Goal: Transaction & Acquisition: Obtain resource

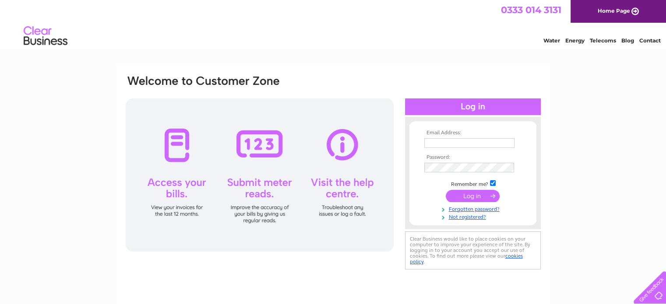
type input "info@bristolbikesmiths.com"
click at [467, 199] on input "submit" at bounding box center [473, 196] width 54 height 12
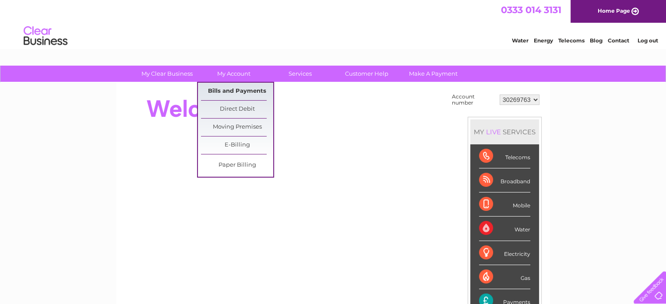
click at [232, 90] on link "Bills and Payments" at bounding box center [237, 92] width 72 height 18
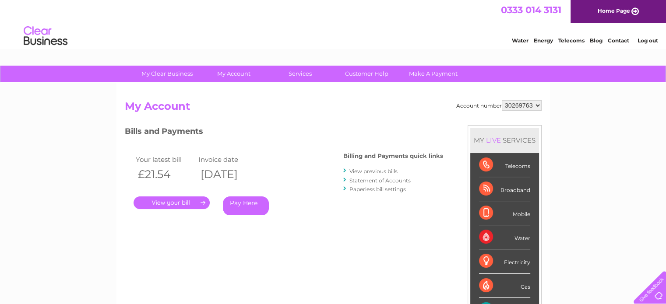
click at [189, 203] on link "." at bounding box center [171, 202] width 76 height 13
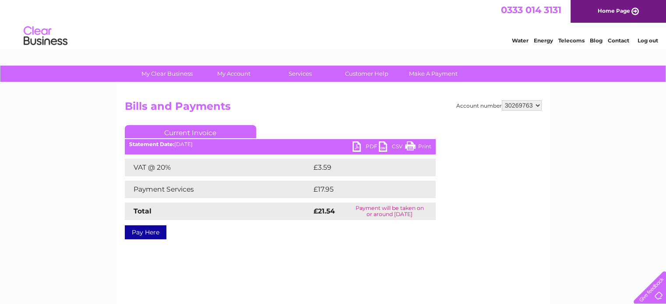
click at [362, 148] on link "PDF" at bounding box center [365, 147] width 26 height 13
click at [519, 106] on select "30269763 30269764 30304433" at bounding box center [522, 105] width 40 height 11
select select "30269764"
click at [502, 100] on select "30269763 30269764 30304433" at bounding box center [522, 105] width 40 height 11
click at [366, 147] on link "PDF" at bounding box center [365, 147] width 26 height 13
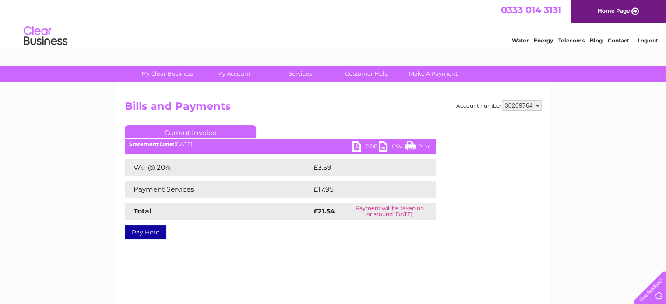
click at [525, 108] on select "30269763 30269764 30304433" at bounding box center [522, 105] width 40 height 11
click at [520, 110] on h2 "Bills and Payments" at bounding box center [333, 108] width 417 height 17
click at [521, 107] on select "30269763 30269764 30304433" at bounding box center [522, 105] width 40 height 11
select select "30304433"
click at [502, 100] on select "30269763 30269764 30304433" at bounding box center [522, 105] width 40 height 11
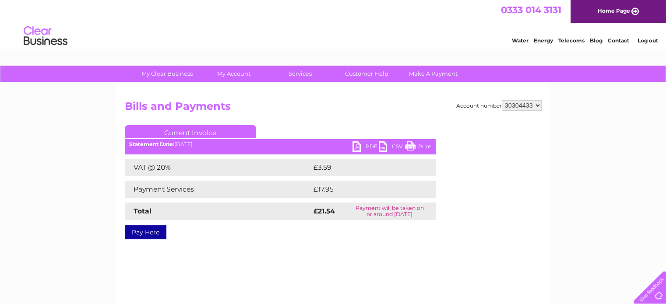
click at [538, 105] on select "30269763 30269764 30304433" at bounding box center [522, 105] width 40 height 11
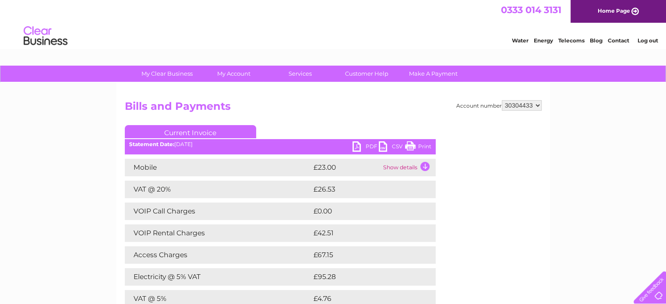
click at [364, 146] on link "PDF" at bounding box center [365, 147] width 26 height 13
click at [646, 40] on link "Log out" at bounding box center [647, 40] width 21 height 7
